Goal: Ask a question

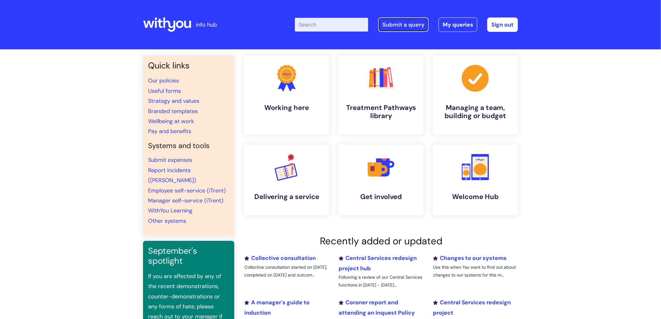
click at [400, 25] on link "Submit a query" at bounding box center [403, 24] width 50 height 14
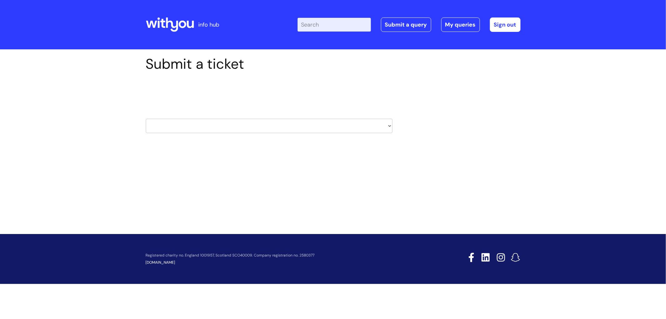
click at [246, 126] on select "HR / People IT and Support Clinical Drug Alerts Finance Accounts Data Support T…" at bounding box center [269, 126] width 247 height 14
drag, startPoint x: 131, startPoint y: 194, endPoint x: 134, endPoint y: 188, distance: 7.3
click at [132, 191] on div "Submit a ticket Select issue type HR / People IT and Support Clinical Drug Aler…" at bounding box center [333, 132] width 666 height 166
click at [420, 26] on link "Submit a query" at bounding box center [406, 24] width 50 height 14
click at [216, 123] on select "HR / People IT and Support Clinical Drug Alerts Finance Accounts Data Support T…" at bounding box center [269, 126] width 247 height 14
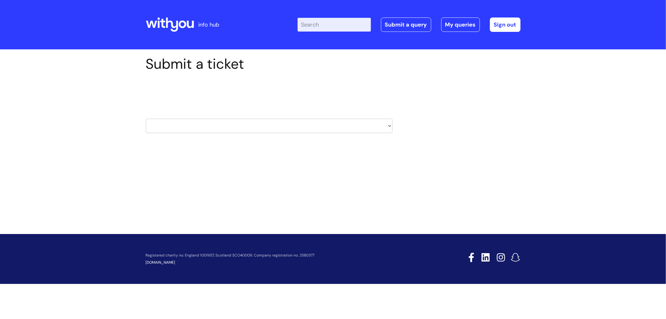
click at [123, 159] on div "Submit a ticket Select issue type HR / People IT and Support Clinical Drug Aler…" at bounding box center [333, 113] width 666 height 129
